Goal: Check status

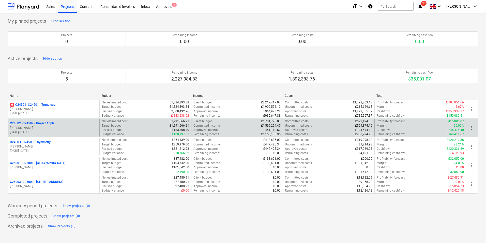
click at [54, 123] on p "C24502 - C24502 - Project Apple" at bounding box center [32, 123] width 45 height 4
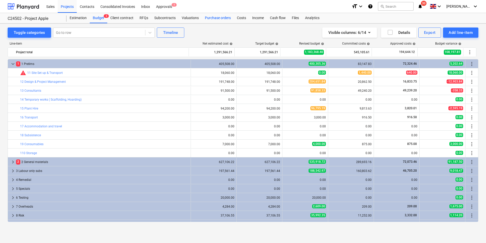
click at [214, 18] on div "Purchase orders" at bounding box center [218, 18] width 32 height 10
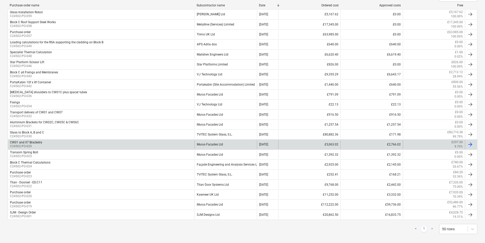
scroll to position [125, 0]
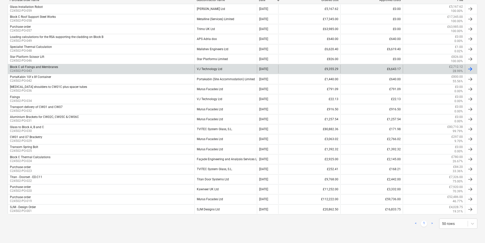
click at [213, 69] on div "VJ Technology Ltd" at bounding box center [225, 69] width 62 height 9
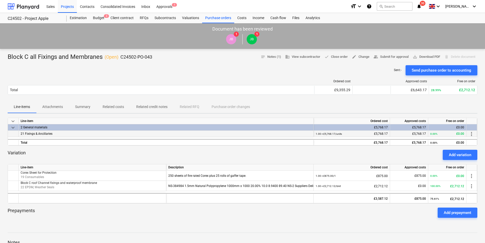
click at [47, 134] on span "21 Fixings & Ancillaries" at bounding box center [37, 134] width 32 height 4
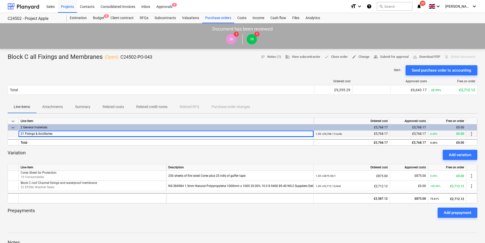
click at [47, 134] on span "21 Fixings & Ancillaries" at bounding box center [37, 134] width 32 height 4
drag, startPoint x: 47, startPoint y: 134, endPoint x: 67, endPoint y: 134, distance: 20.6
click at [67, 134] on div "21 Fixings & Ancillaries" at bounding box center [166, 134] width 295 height 6
click at [55, 106] on p "Attachments" at bounding box center [52, 106] width 21 height 5
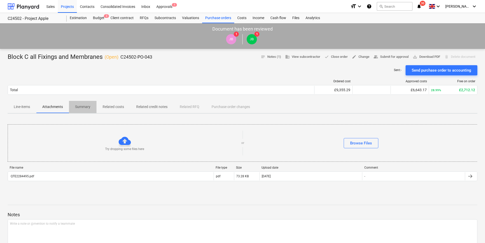
click at [79, 105] on p "Summary" at bounding box center [82, 106] width 15 height 5
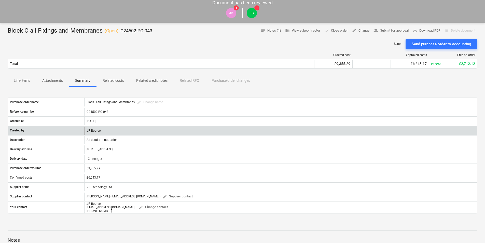
scroll to position [25, 0]
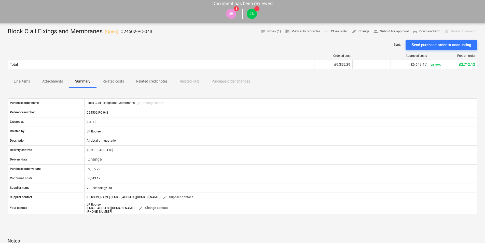
click at [49, 81] on p "Attachments" at bounding box center [52, 81] width 21 height 5
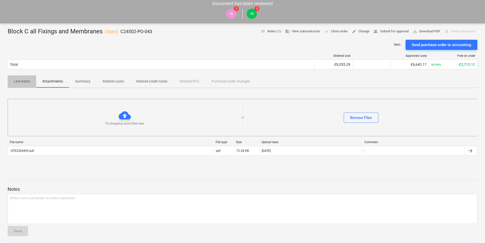
click at [25, 82] on p "Line-items" at bounding box center [22, 81] width 16 height 5
